Goal: Task Accomplishment & Management: Complete application form

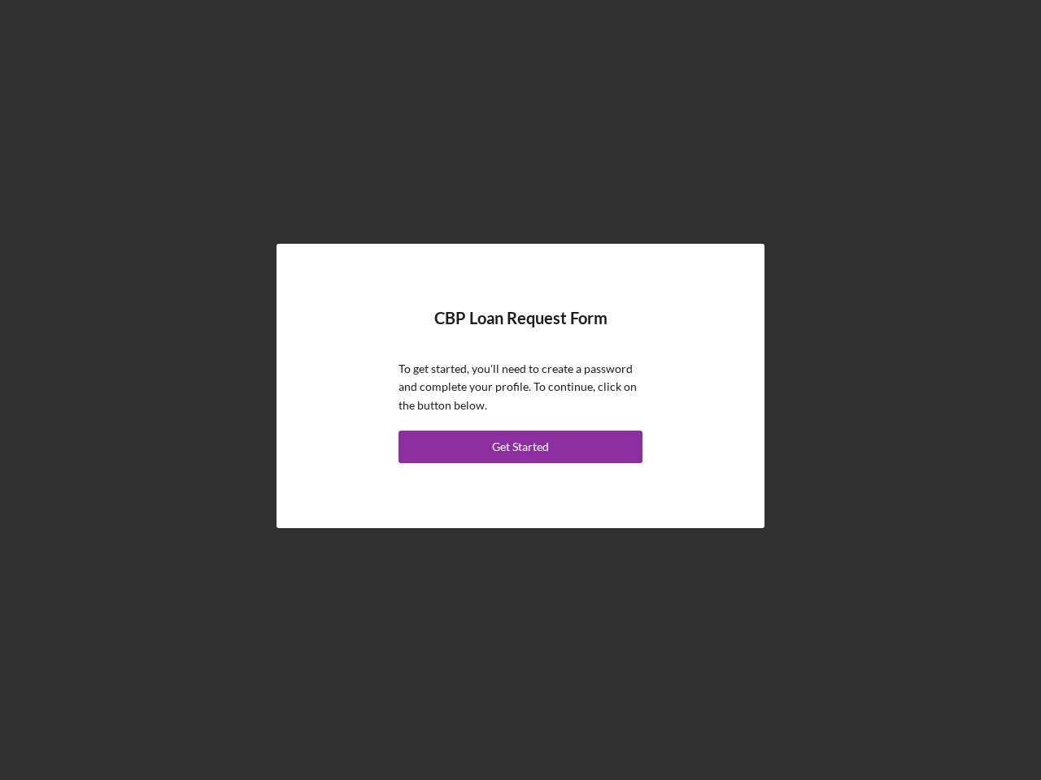
click at [520, 390] on p "To get started, you'll need to create a password and complete your profile. To …" at bounding box center [520, 387] width 244 height 54
click at [520, 447] on div "Get Started" at bounding box center [520, 447] width 57 height 33
